Goal: Obtain resource: Obtain resource

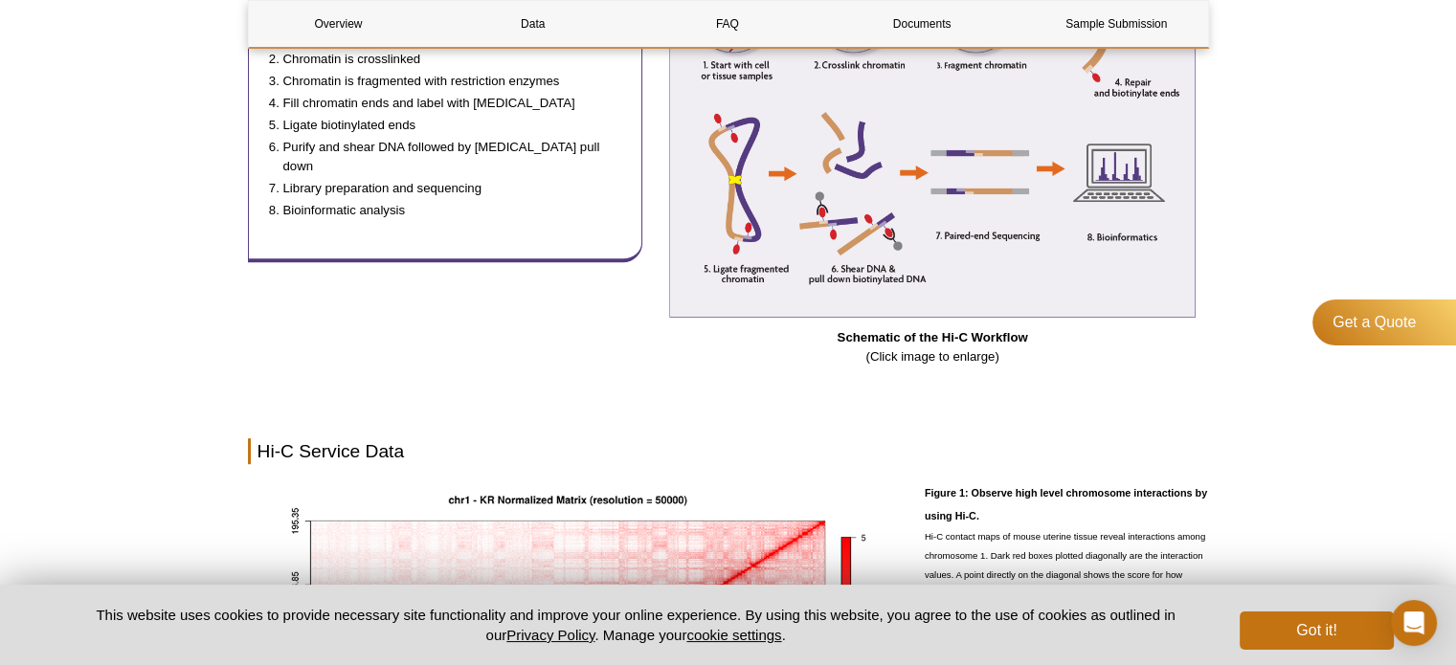
scroll to position [957, 0]
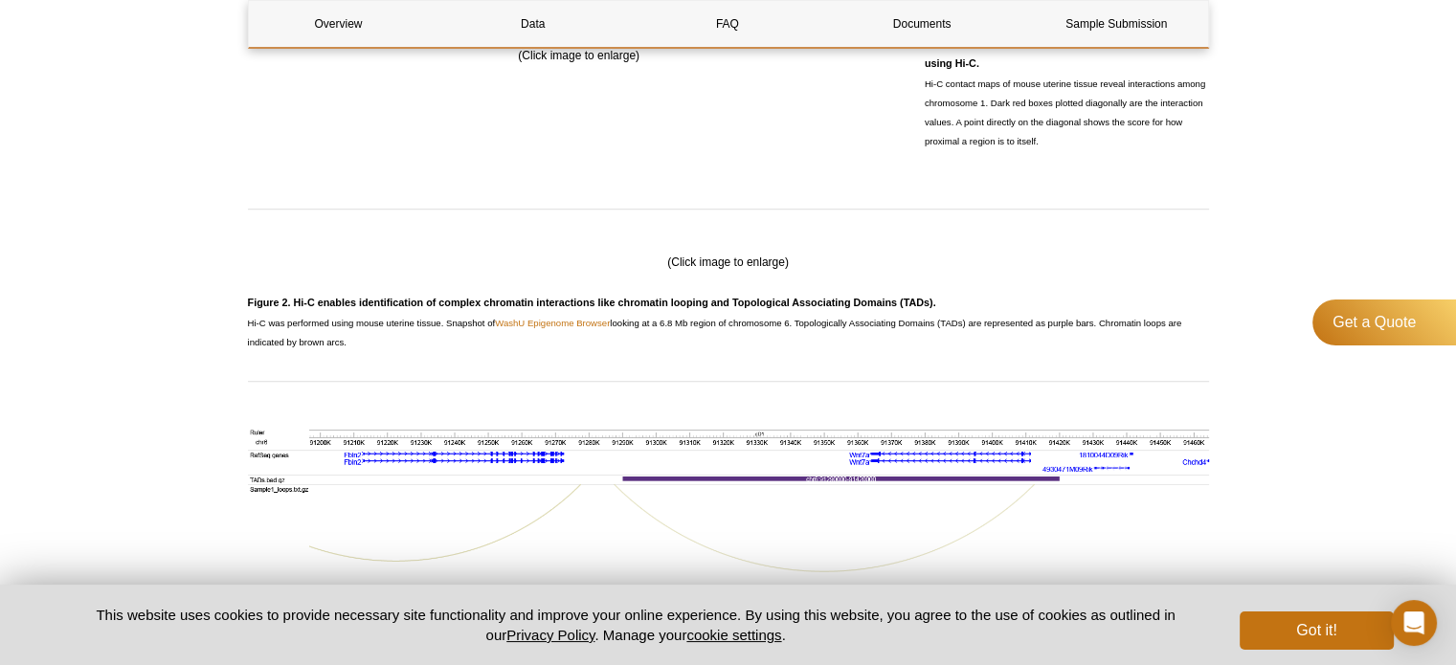
scroll to position [1149, 0]
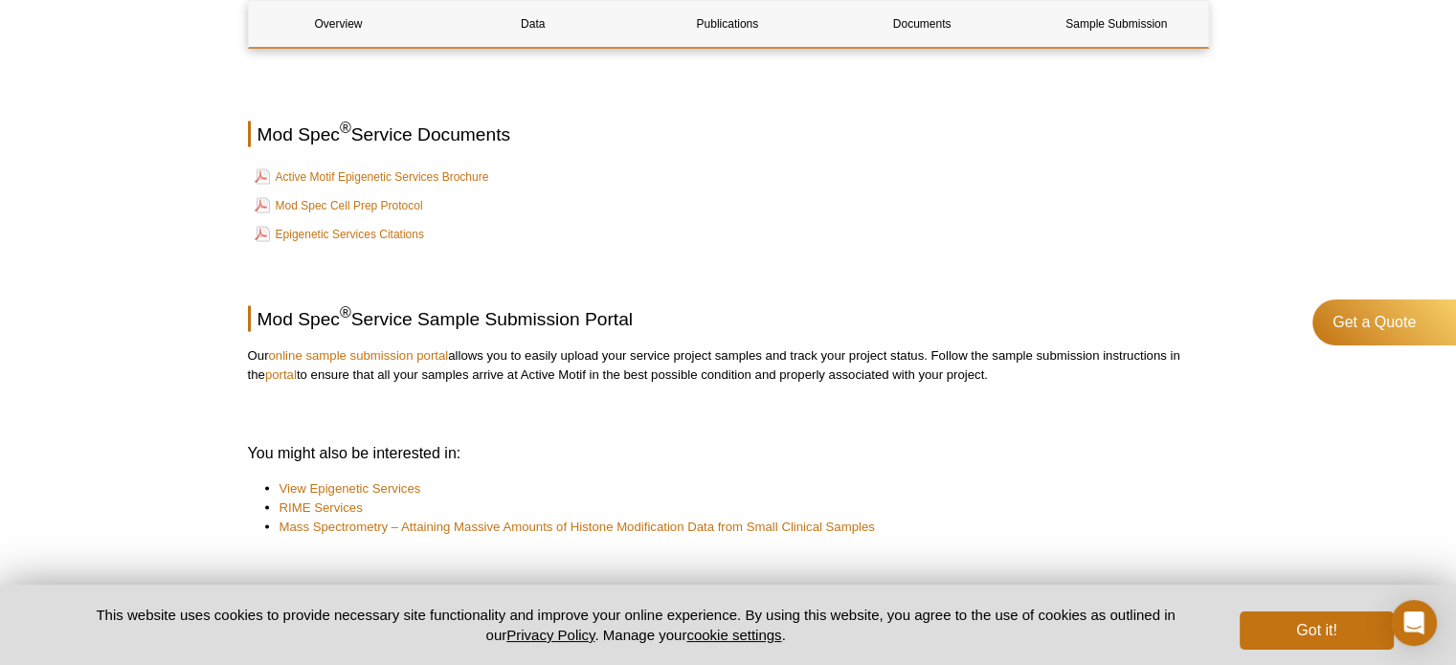
scroll to position [3728, 0]
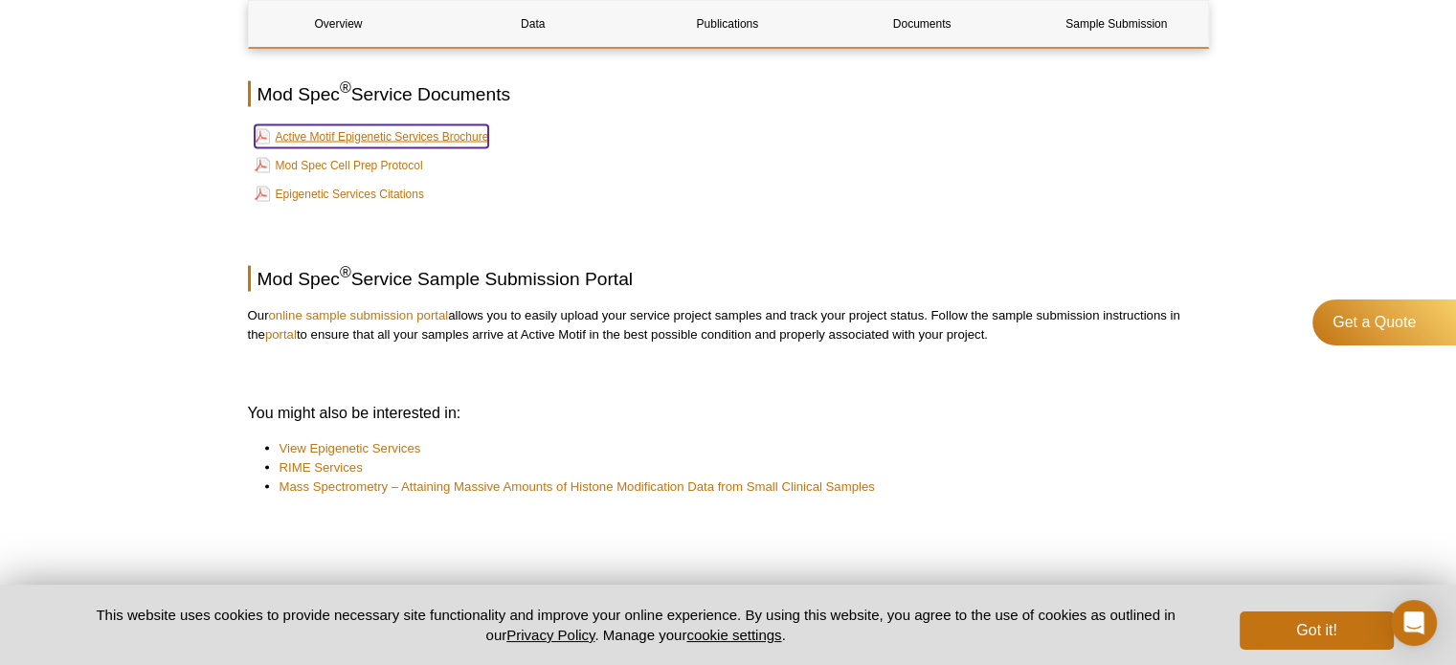
click at [367, 129] on link "Active Motif Epigenetic Services Brochure" at bounding box center [372, 136] width 235 height 23
click at [317, 161] on link "Mod Spec Cell Prep Protocol" at bounding box center [339, 165] width 169 height 23
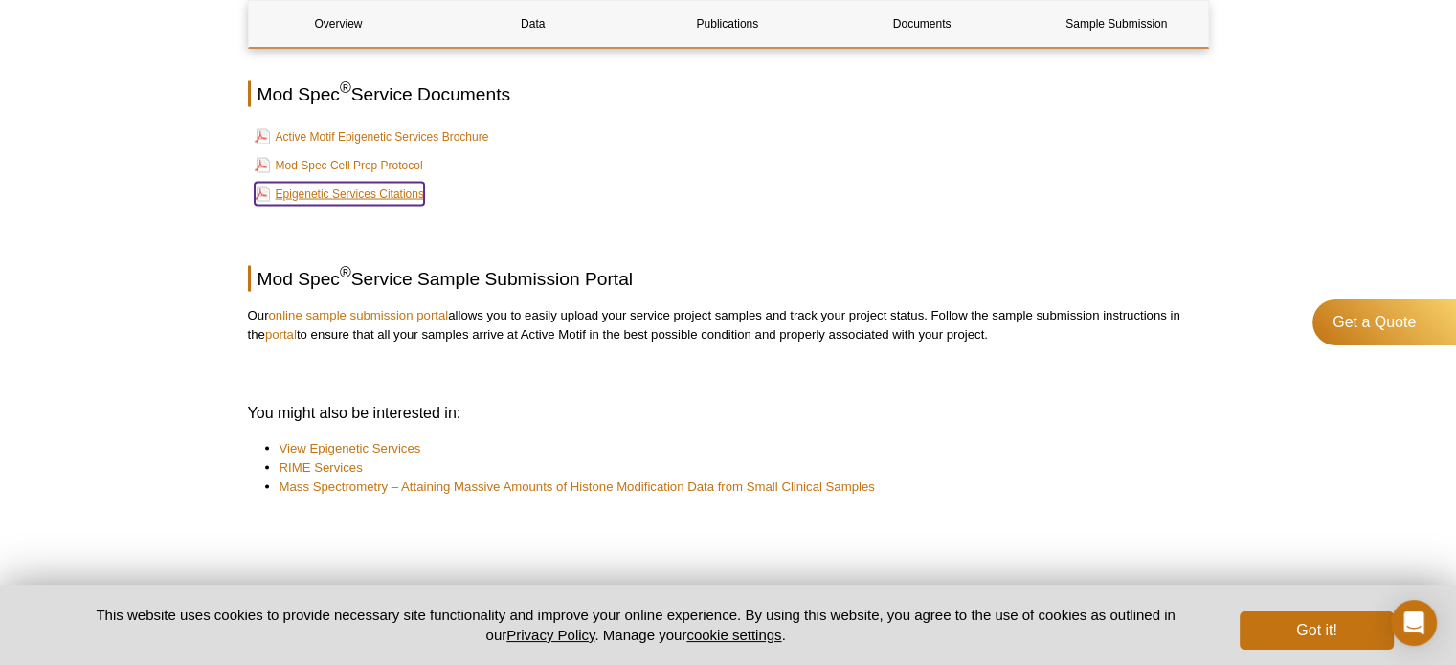
click at [394, 199] on link "Epigenetic Services Citations" at bounding box center [339, 194] width 169 height 23
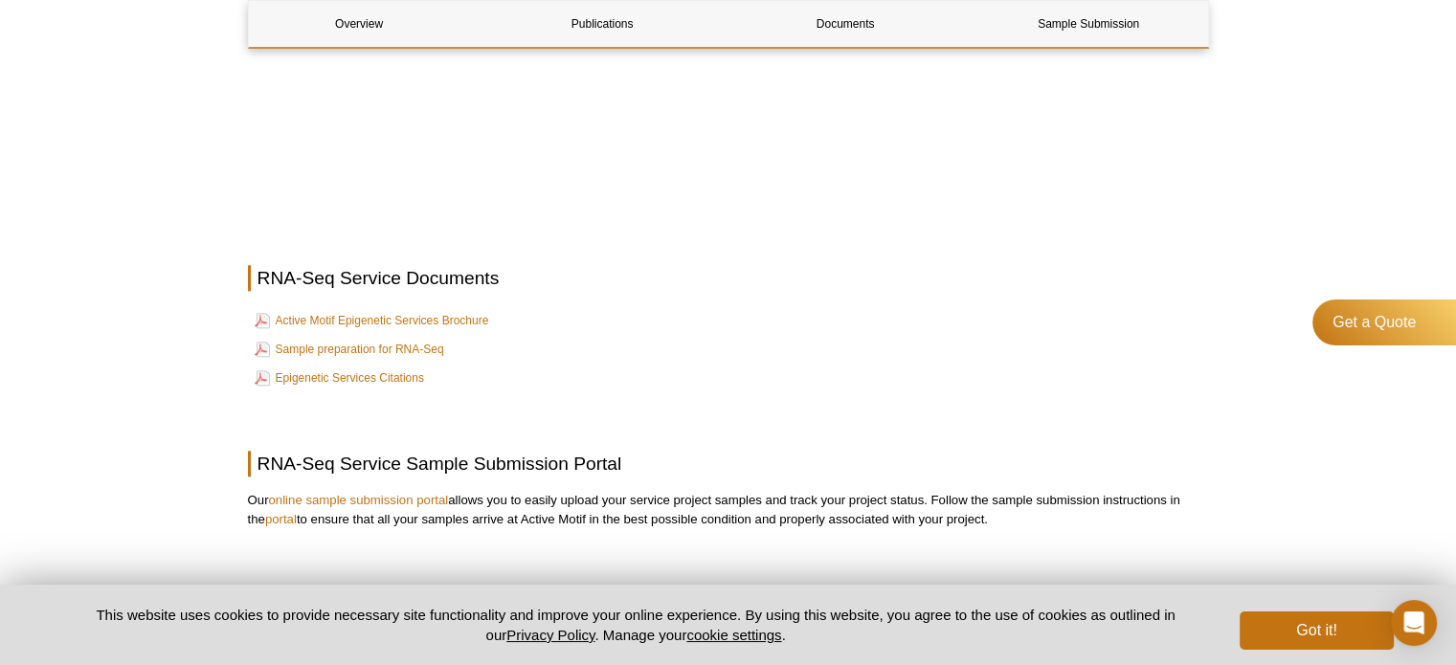
scroll to position [1915, 0]
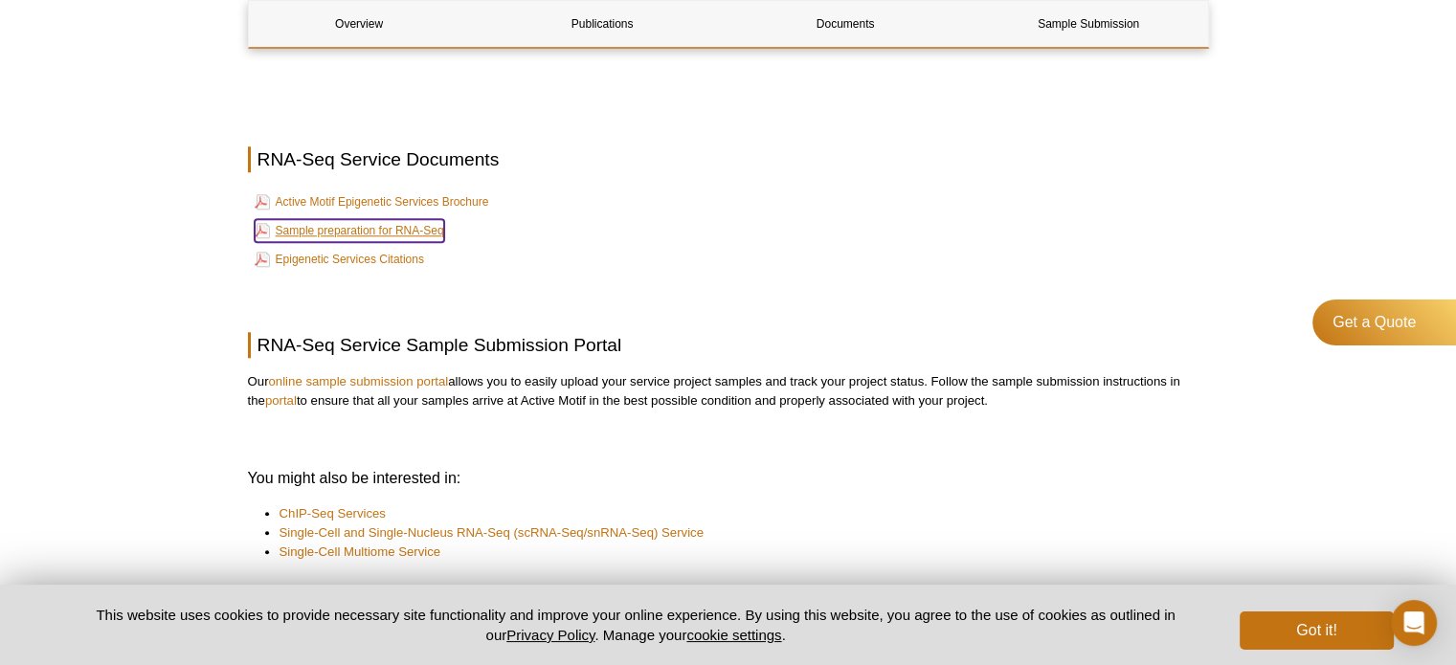
click at [351, 231] on link "Sample preparation for RNA-Seq" at bounding box center [350, 230] width 190 height 23
click at [341, 259] on link "Epigenetic Services Citations" at bounding box center [339, 259] width 169 height 23
